Goal: Navigation & Orientation: Find specific page/section

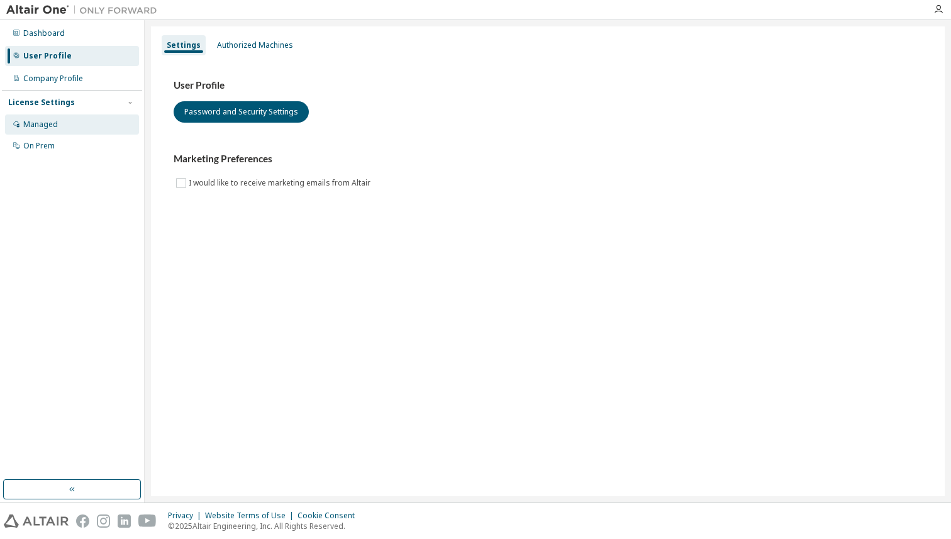
click at [86, 129] on div "Managed" at bounding box center [72, 125] width 134 height 20
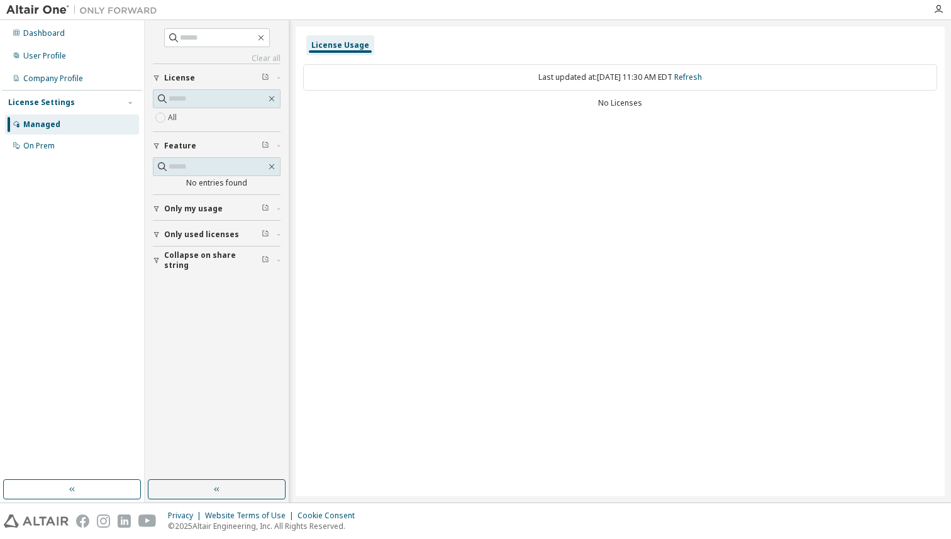
click at [430, 81] on div "Last updated at: [DATE] 11:30 AM EDT Refresh" at bounding box center [620, 77] width 634 height 26
click at [630, 104] on div "No Licenses" at bounding box center [620, 103] width 634 height 10
click at [647, 76] on div "Last updated at: [DATE] 11:30 AM EDT Refresh" at bounding box center [620, 77] width 634 height 26
click at [604, 81] on div "Last updated at: [DATE] 11:30 AM EDT Refresh" at bounding box center [620, 77] width 634 height 26
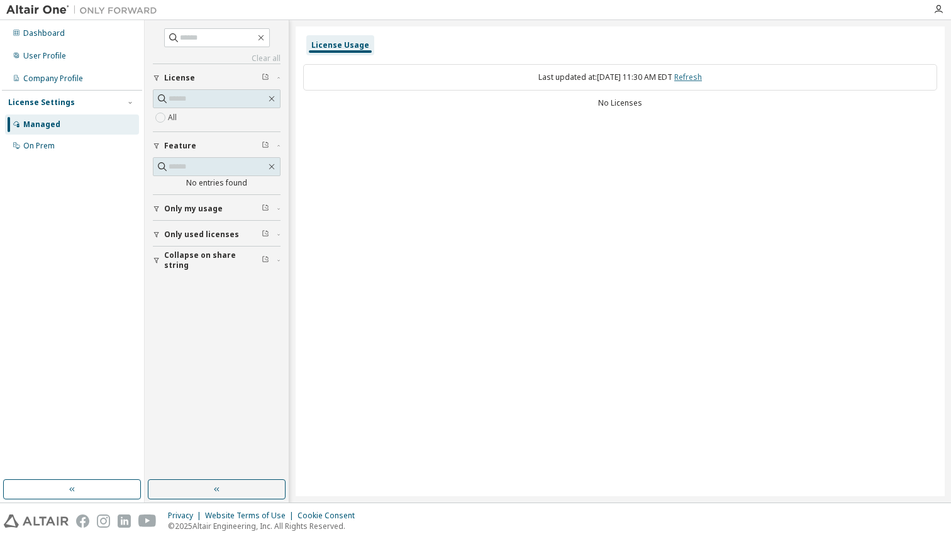
click at [702, 78] on link "Refresh" at bounding box center [688, 77] width 28 height 11
click at [345, 45] on div "License Usage" at bounding box center [340, 45] width 58 height 10
click at [447, 85] on div "Last updated at: [DATE] 11:30 AM EDT Refresh" at bounding box center [620, 77] width 634 height 26
click at [103, 148] on div "On Prem" at bounding box center [72, 146] width 134 height 20
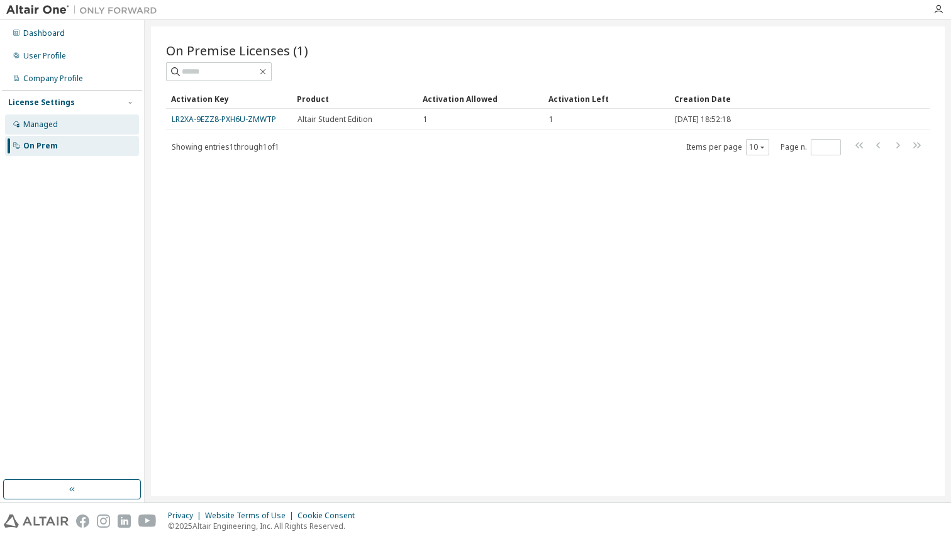
click at [98, 131] on div "Managed" at bounding box center [72, 125] width 134 height 20
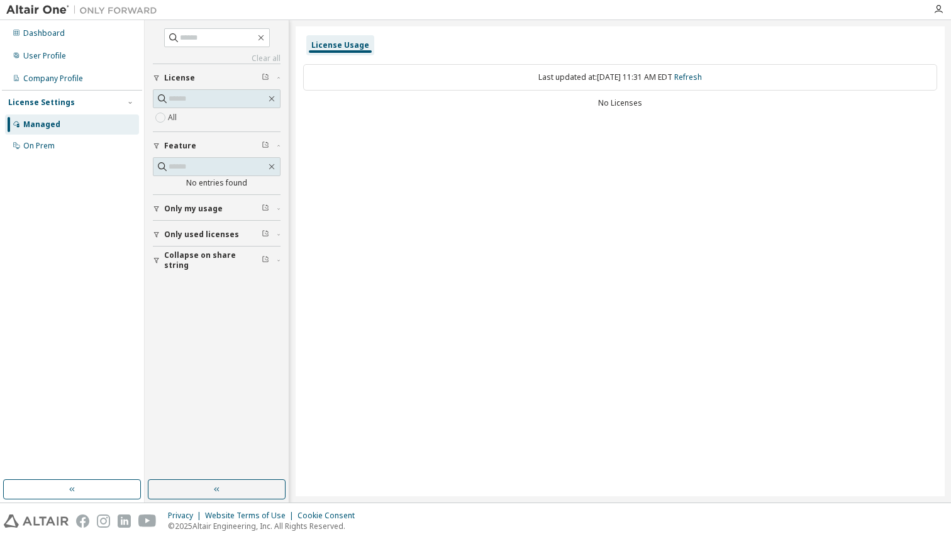
click at [371, 94] on div "Last updated at: [DATE] 11:31 AM EDT Refresh No Licenses" at bounding box center [620, 88] width 634 height 62
click at [56, 59] on div "User Profile" at bounding box center [44, 56] width 43 height 10
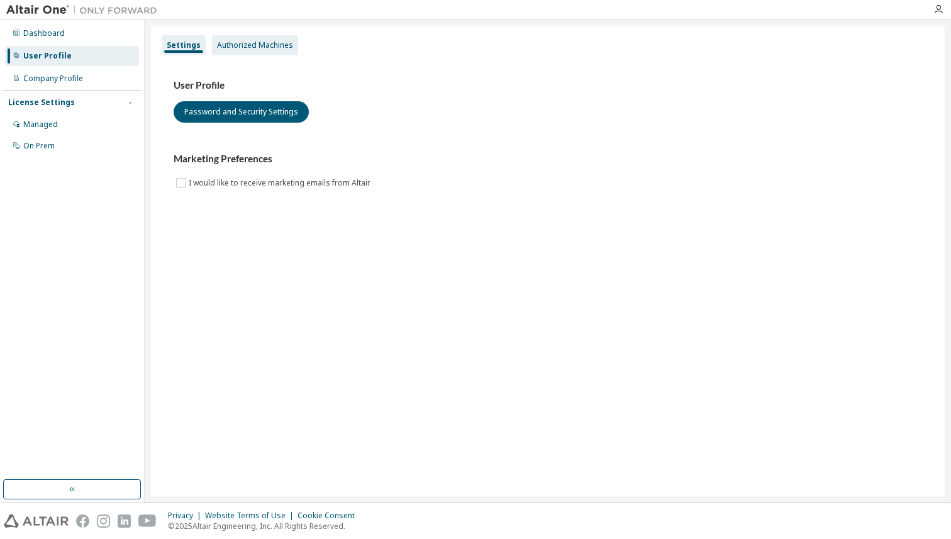
click at [250, 47] on div "Authorized Machines" at bounding box center [255, 45] width 76 height 10
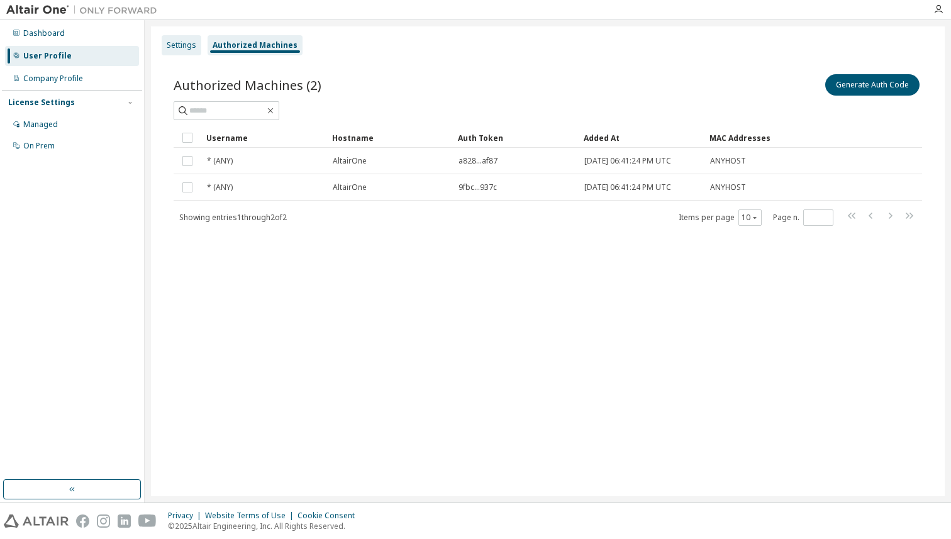
click at [186, 49] on div "Settings" at bounding box center [182, 45] width 30 height 10
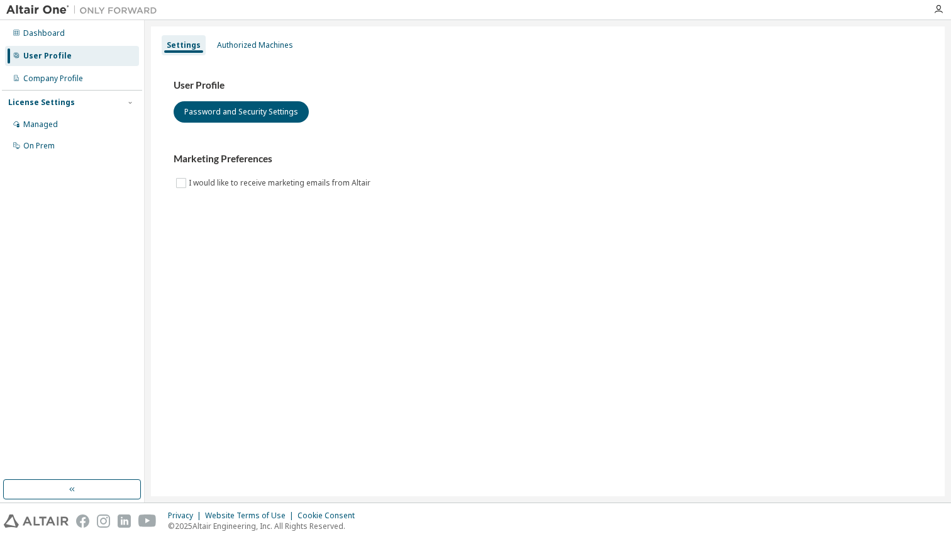
click at [252, 161] on h3 "Marketing Preferences" at bounding box center [548, 159] width 749 height 13
click at [47, 27] on div "Dashboard" at bounding box center [72, 33] width 134 height 20
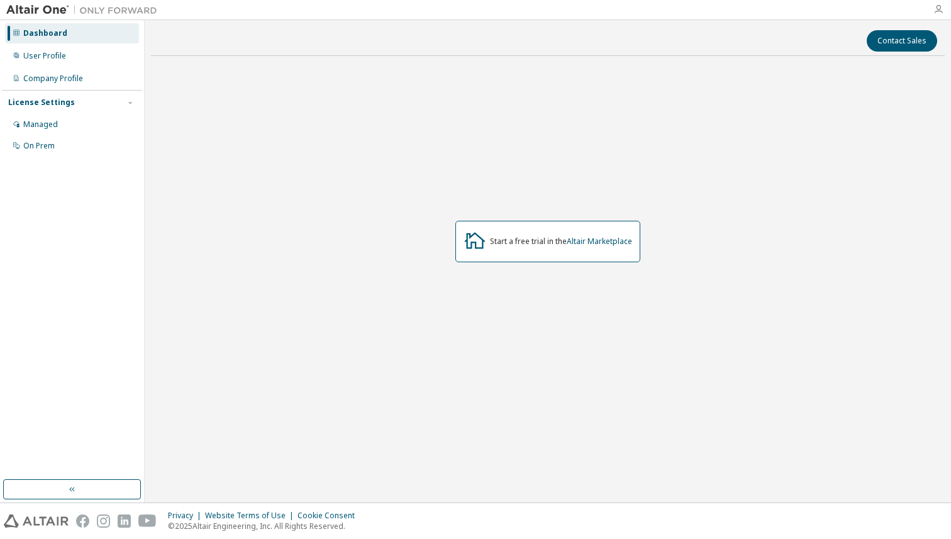
click at [943, 7] on icon "button" at bounding box center [939, 9] width 10 height 10
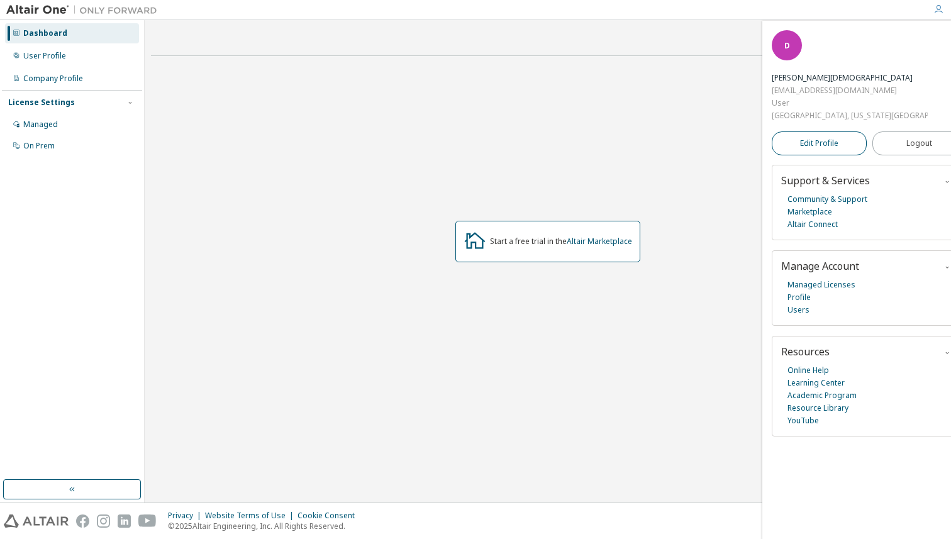
click at [809, 140] on span "Edit Profile" at bounding box center [819, 143] width 38 height 10
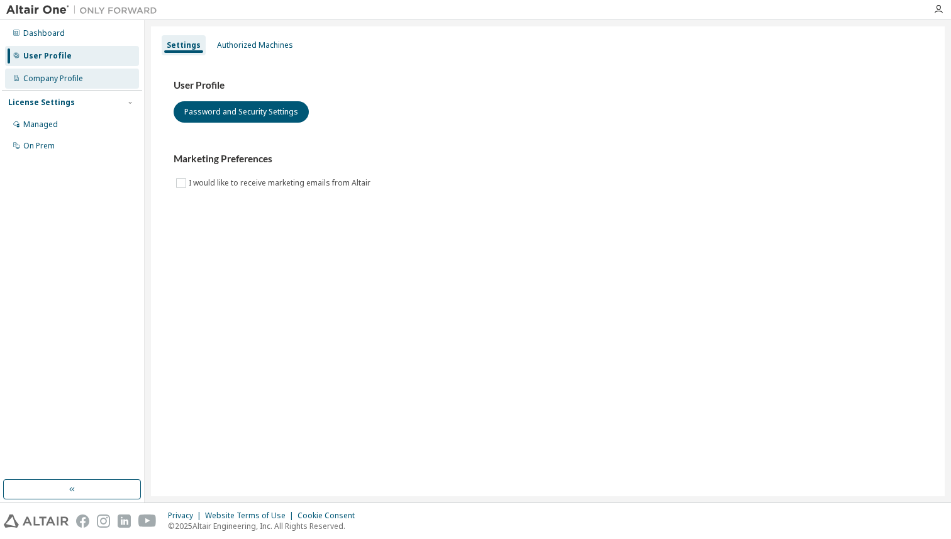
click at [104, 80] on div "Company Profile" at bounding box center [72, 79] width 134 height 20
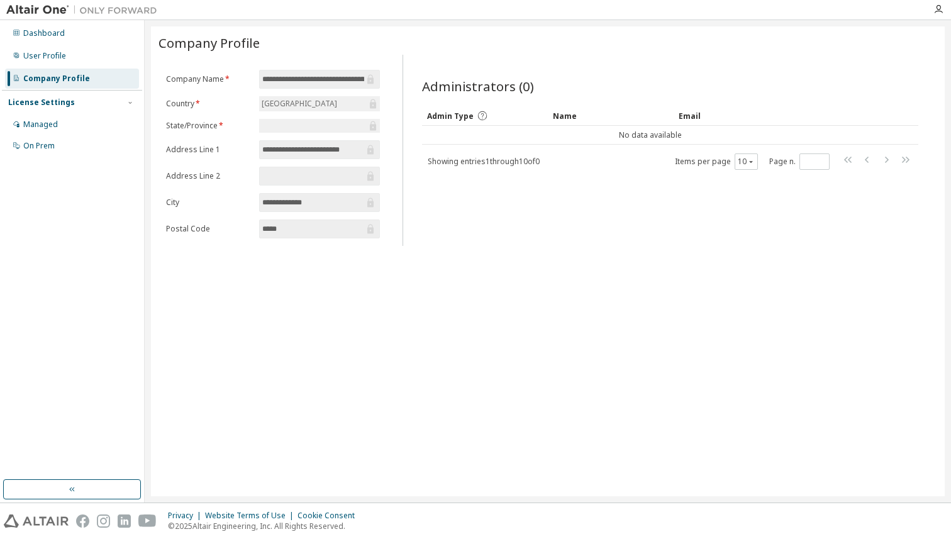
click at [344, 161] on form "**********" at bounding box center [273, 154] width 214 height 169
click at [65, 137] on div "On Prem" at bounding box center [72, 146] width 134 height 20
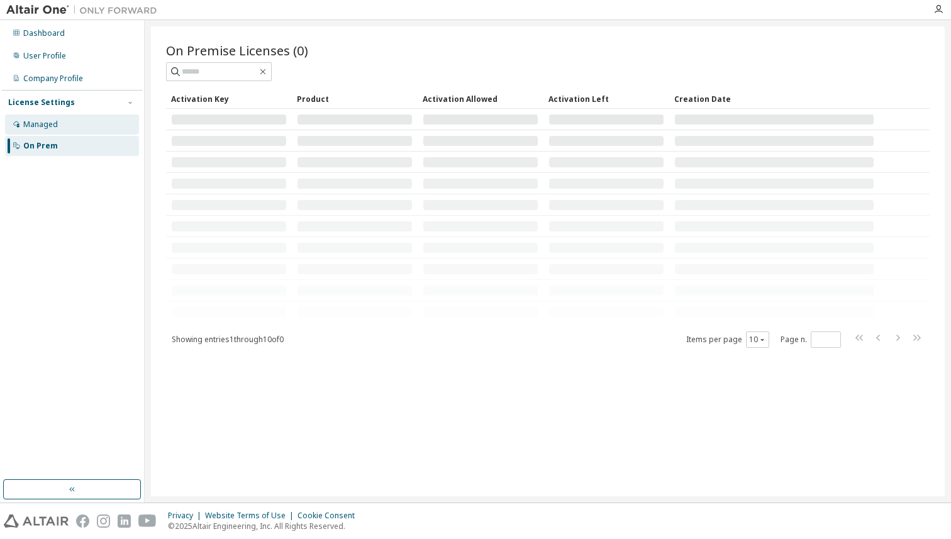
click at [73, 126] on div "Managed" at bounding box center [72, 125] width 134 height 20
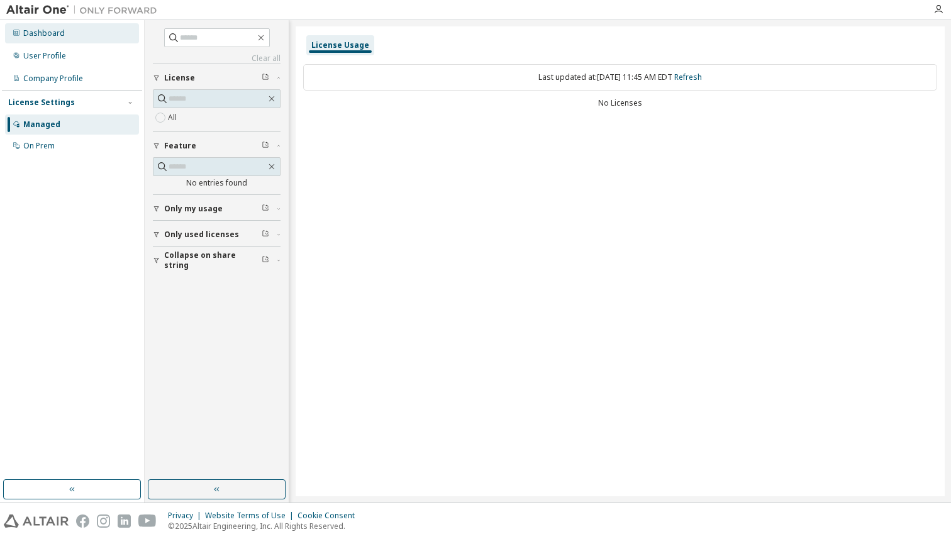
click at [64, 30] on div "Dashboard" at bounding box center [72, 33] width 134 height 20
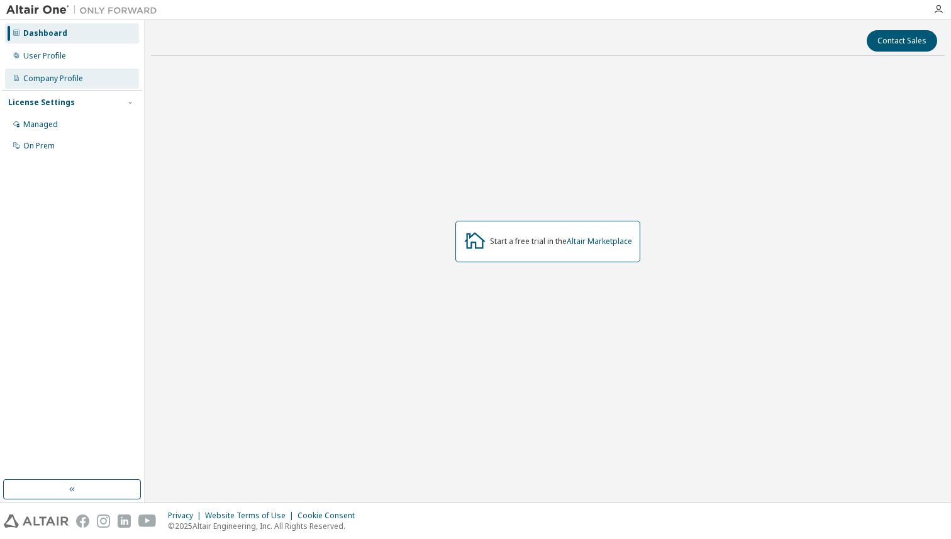
click at [70, 79] on div "Company Profile" at bounding box center [53, 79] width 60 height 10
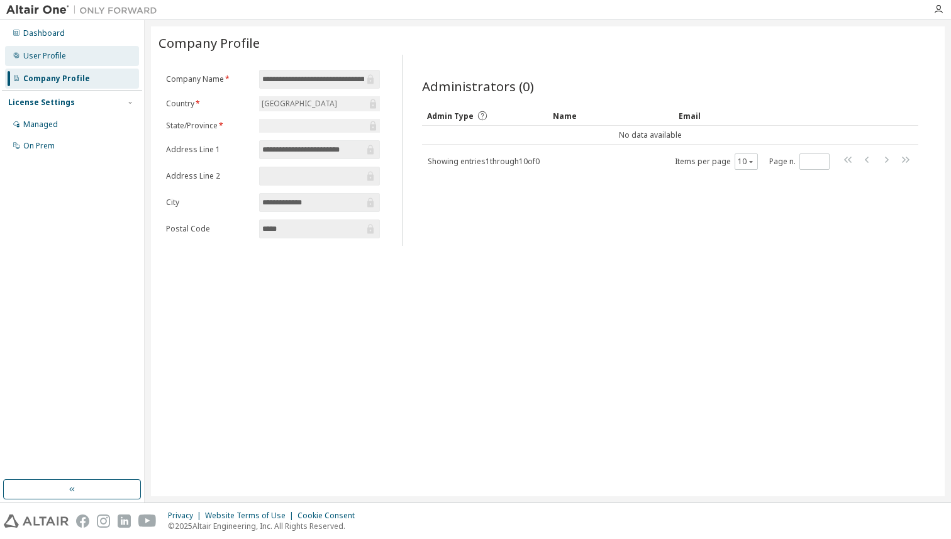
click at [87, 57] on div "User Profile" at bounding box center [72, 56] width 134 height 20
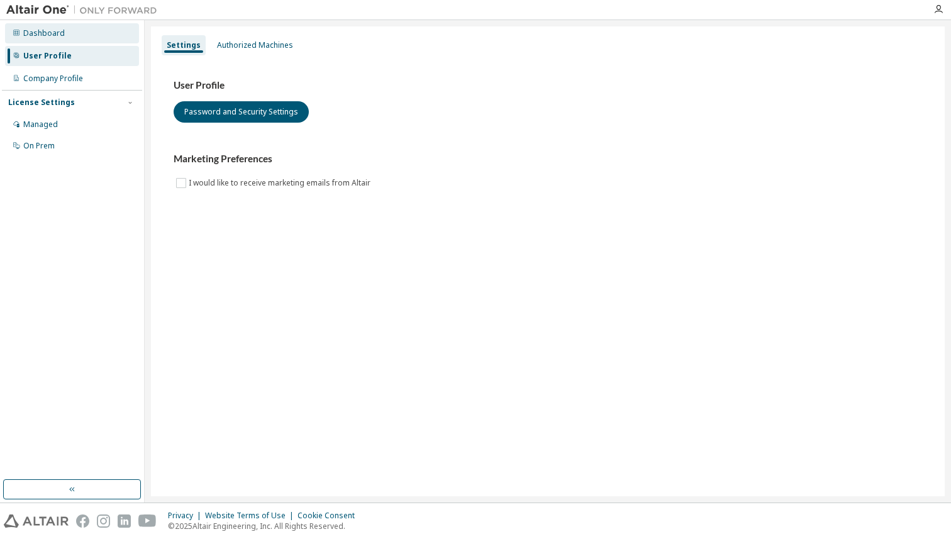
click at [84, 35] on div "Dashboard" at bounding box center [72, 33] width 134 height 20
